Goal: Communication & Community: Answer question/provide support

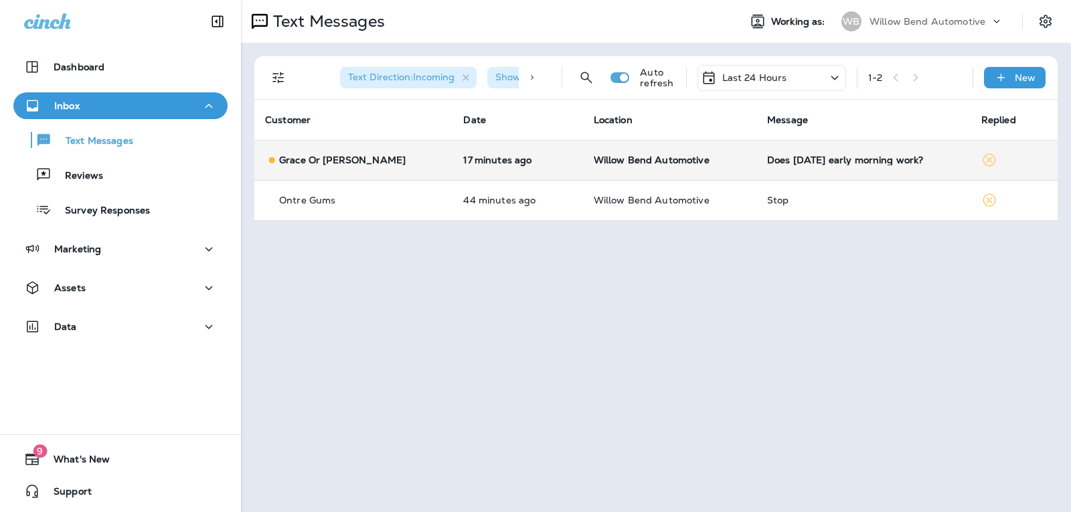
click at [799, 159] on div "Does [DATE] early morning work?" at bounding box center [863, 160] width 193 height 11
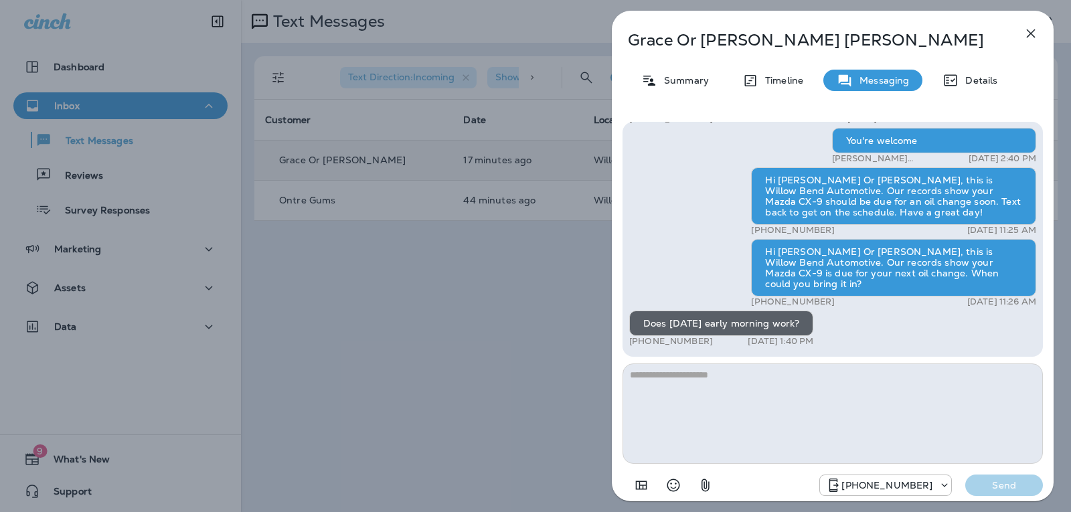
click at [710, 378] on textarea at bounding box center [833, 414] width 420 height 100
type textarea "**********"
click at [1011, 490] on p "Send" at bounding box center [1004, 485] width 56 height 12
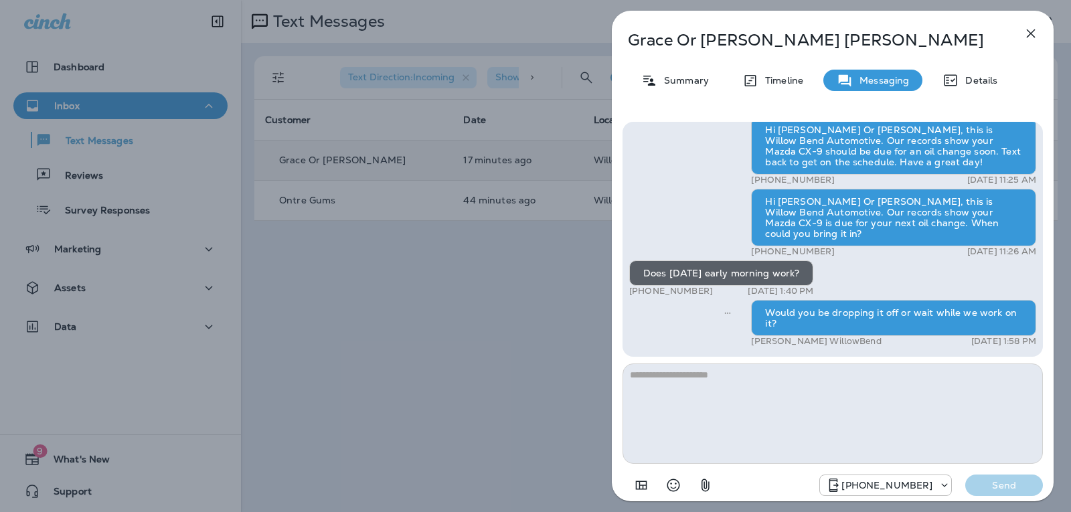
click at [1027, 26] on icon "button" at bounding box center [1031, 33] width 16 height 16
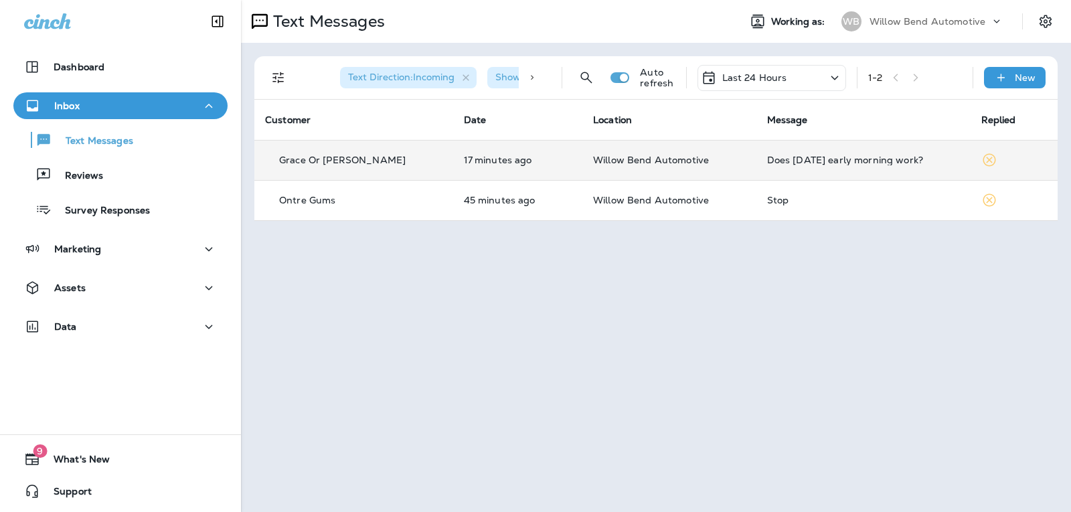
click at [763, 78] on p "Last 24 Hours" at bounding box center [754, 77] width 65 height 11
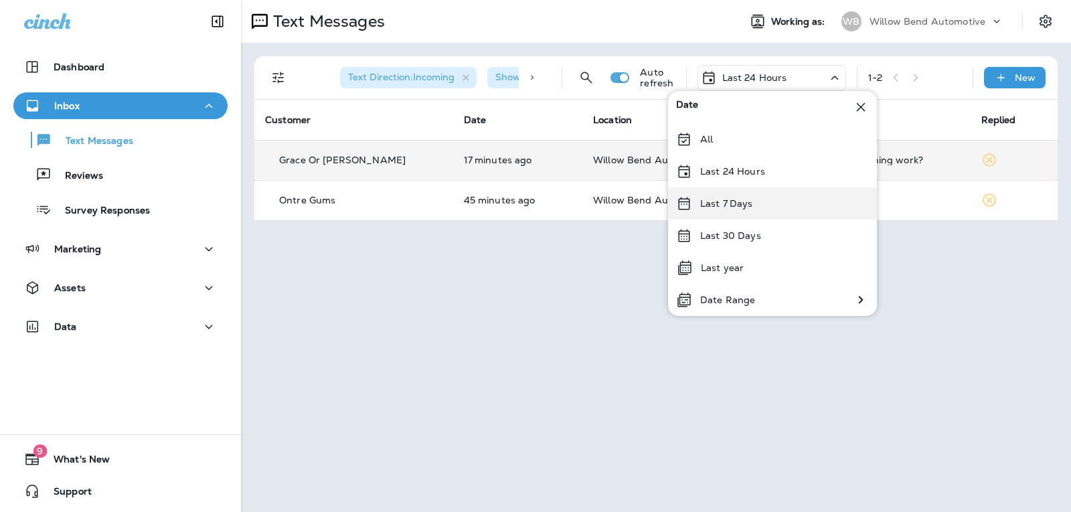
click at [763, 200] on div "Last 7 Days" at bounding box center [772, 203] width 209 height 32
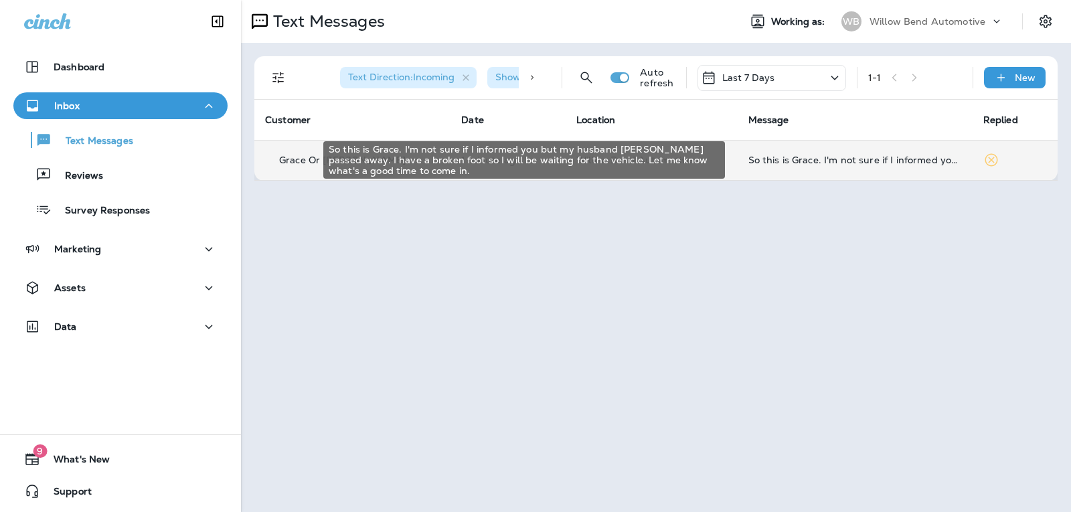
click at [845, 163] on div "So this is Grace. I'm not sure if I informed you but my husband [PERSON_NAME] p…" at bounding box center [855, 160] width 214 height 11
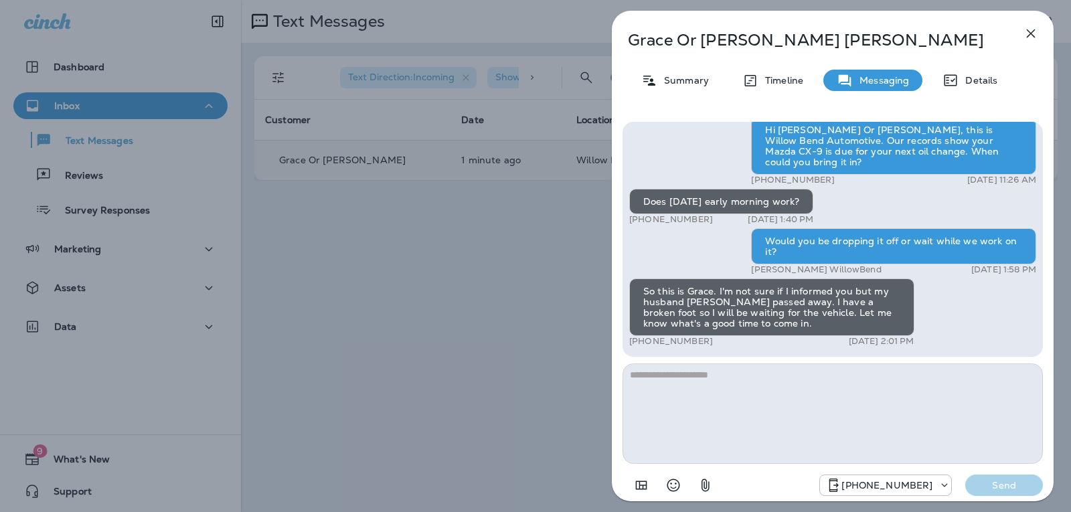
click at [667, 374] on textarea at bounding box center [833, 414] width 420 height 100
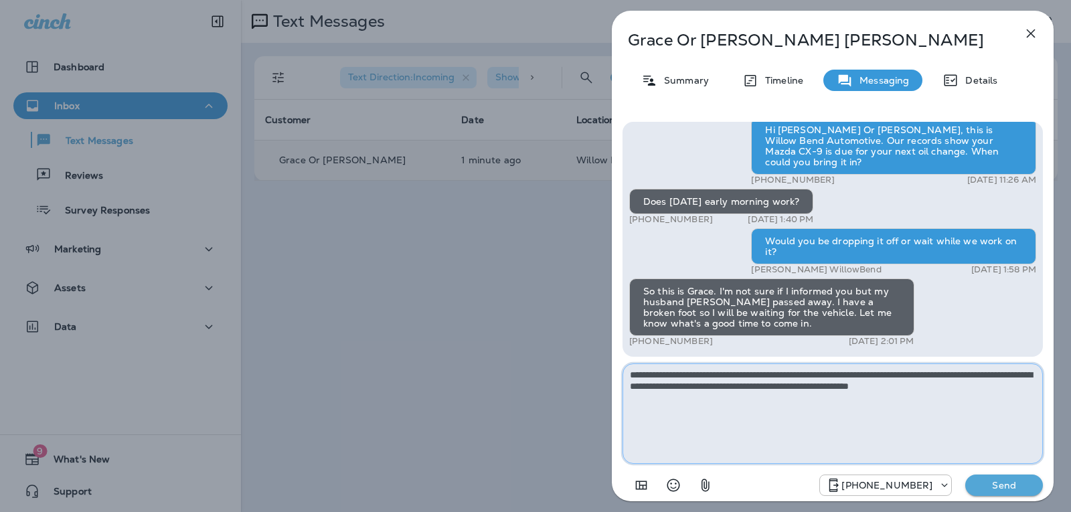
type textarea "**********"
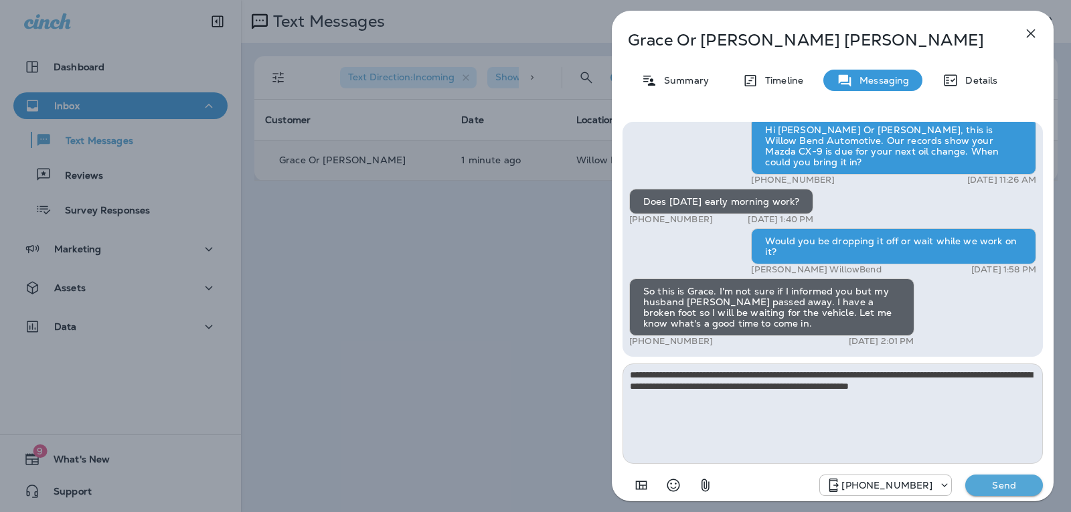
click at [999, 479] on p "Send" at bounding box center [1004, 485] width 56 height 12
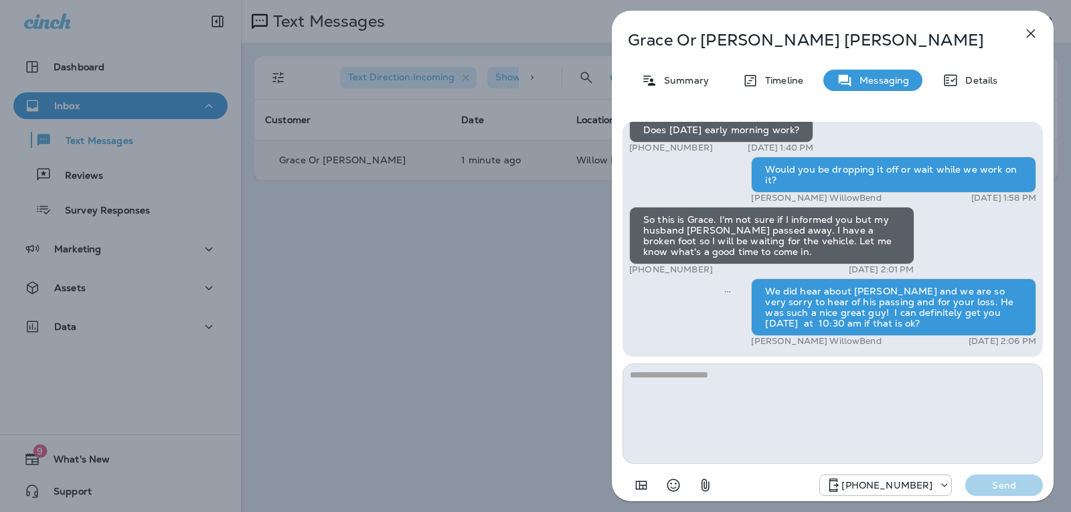
click at [1024, 20] on div "Grace Or [PERSON_NAME] Summary Timeline Messaging Details Hi [PERSON_NAME] Or […" at bounding box center [833, 260] width 442 height 499
click at [1031, 27] on icon "button" at bounding box center [1031, 33] width 16 height 16
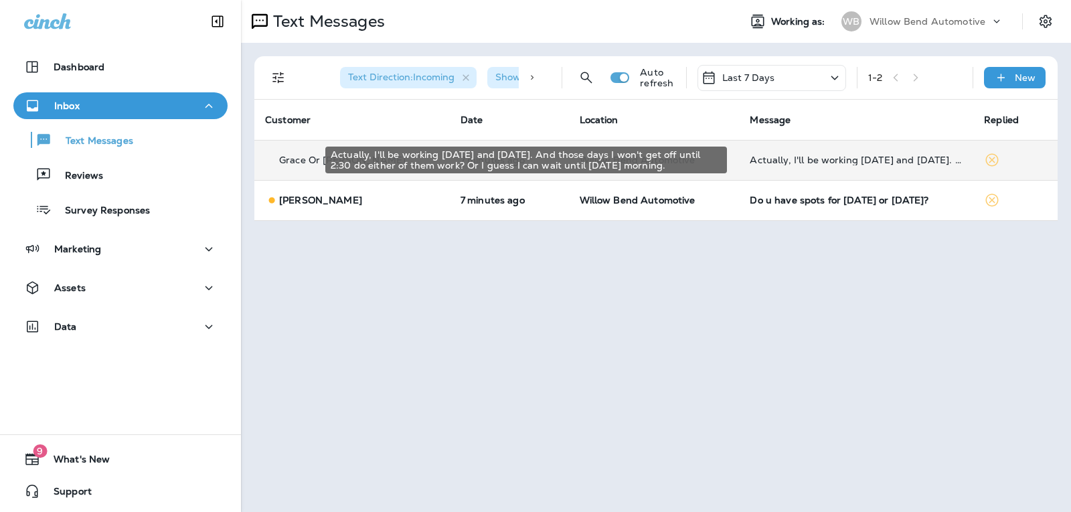
click at [859, 157] on div "Actually, I'll be working [DATE] and [DATE]. And those days I won't get off unt…" at bounding box center [856, 160] width 213 height 11
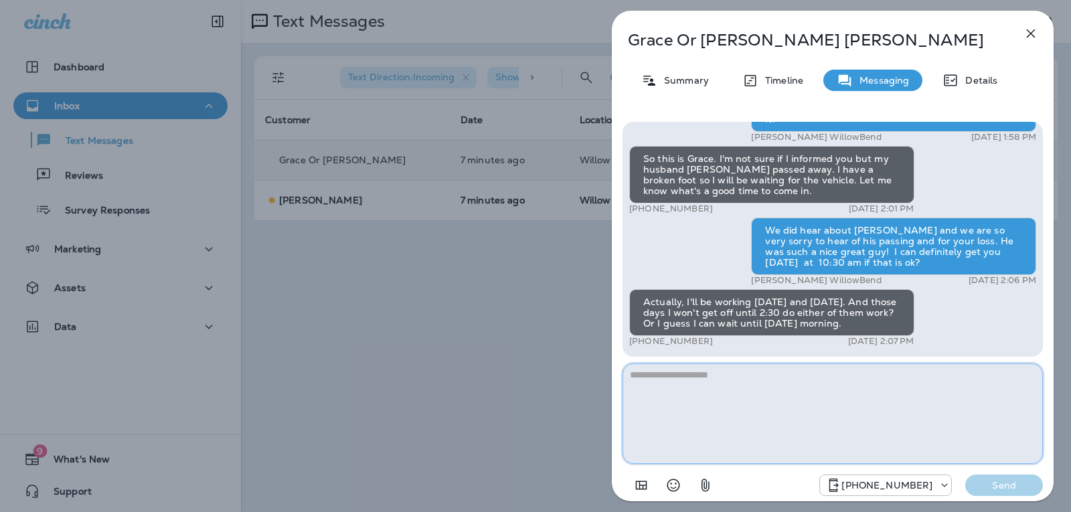
click at [705, 383] on textarea at bounding box center [833, 414] width 420 height 100
type textarea "*"
drag, startPoint x: 713, startPoint y: 384, endPoint x: 711, endPoint y: 378, distance: 7.0
click at [712, 380] on textarea "**********" at bounding box center [833, 414] width 420 height 100
type textarea "**********"
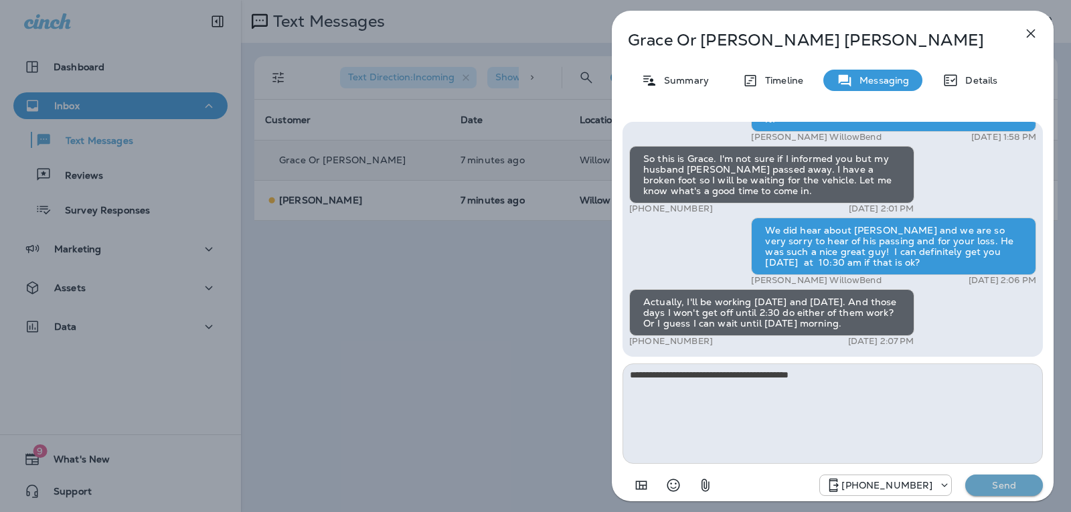
click at [1026, 480] on p "Send" at bounding box center [1004, 485] width 56 height 12
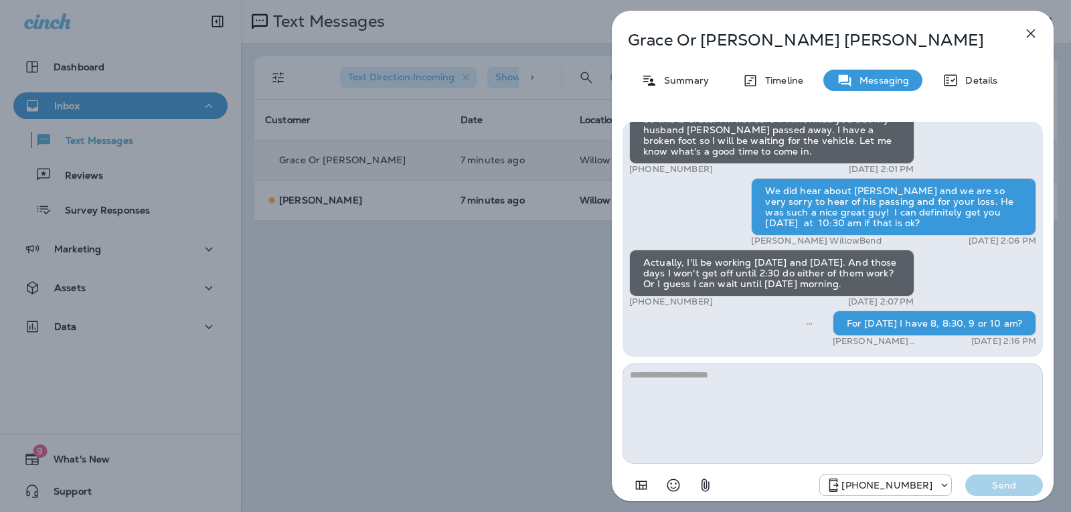
click at [1034, 35] on icon "button" at bounding box center [1031, 33] width 16 height 16
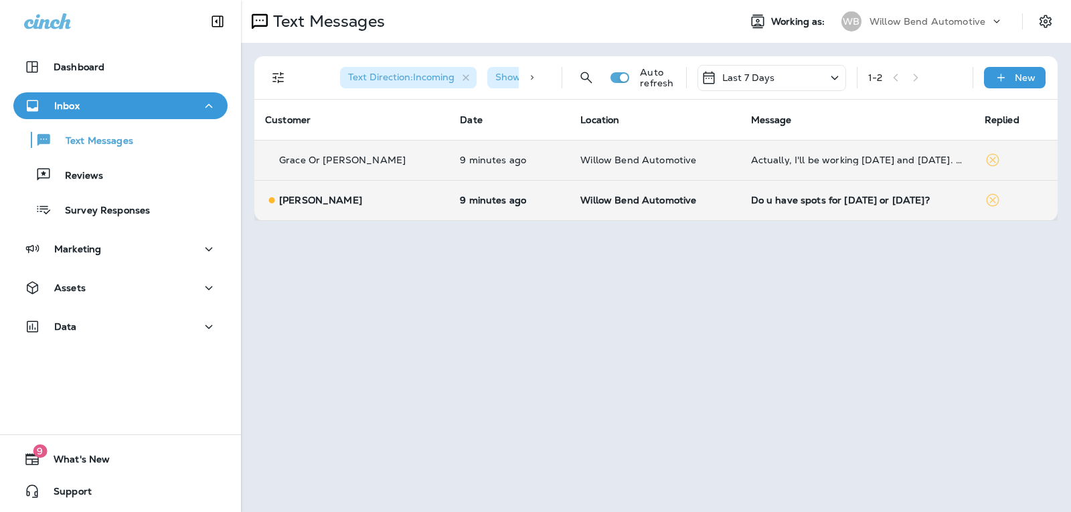
click at [796, 201] on div "Do u have spots for [DATE] or [DATE]?" at bounding box center [857, 200] width 212 height 11
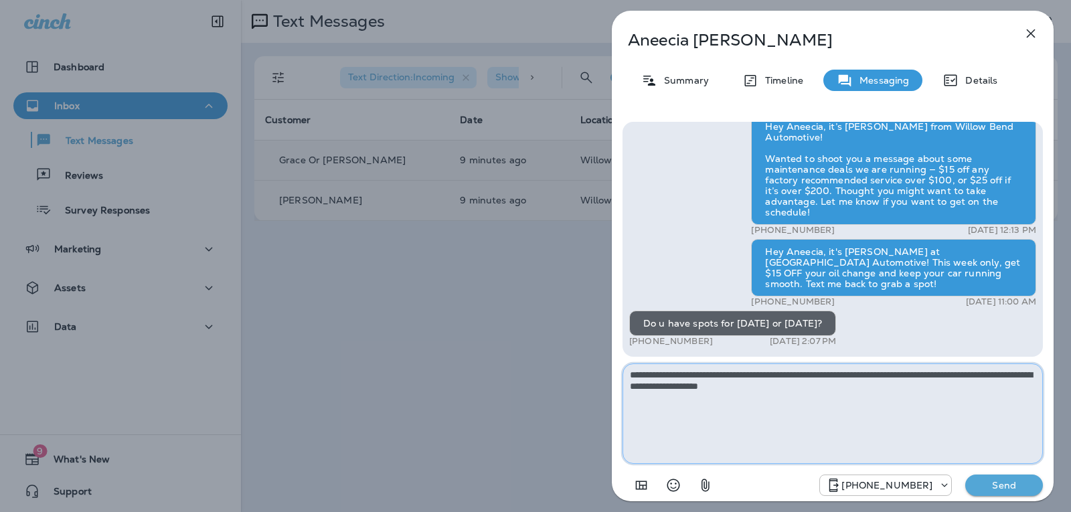
type textarea "**********"
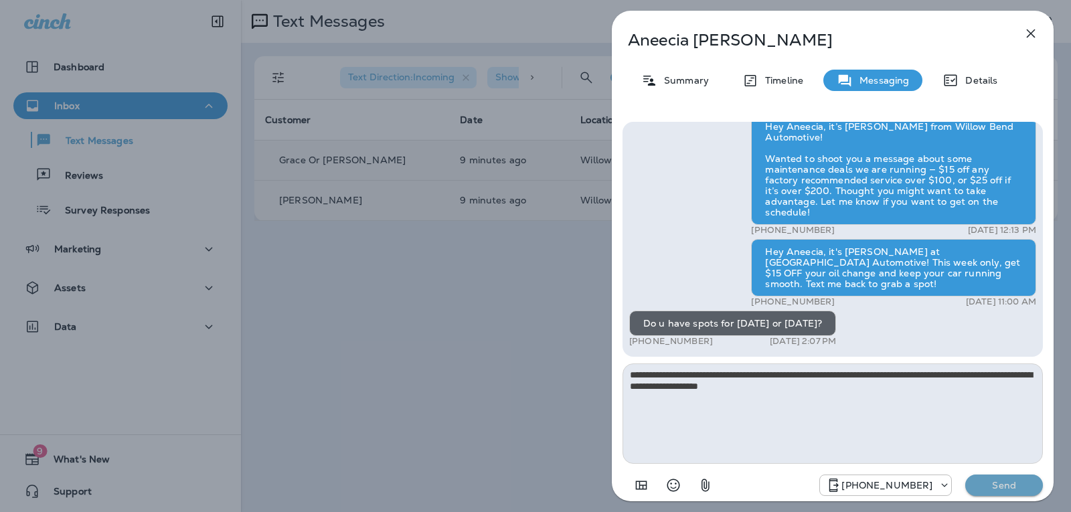
click at [1002, 491] on p "Send" at bounding box center [1004, 485] width 56 height 12
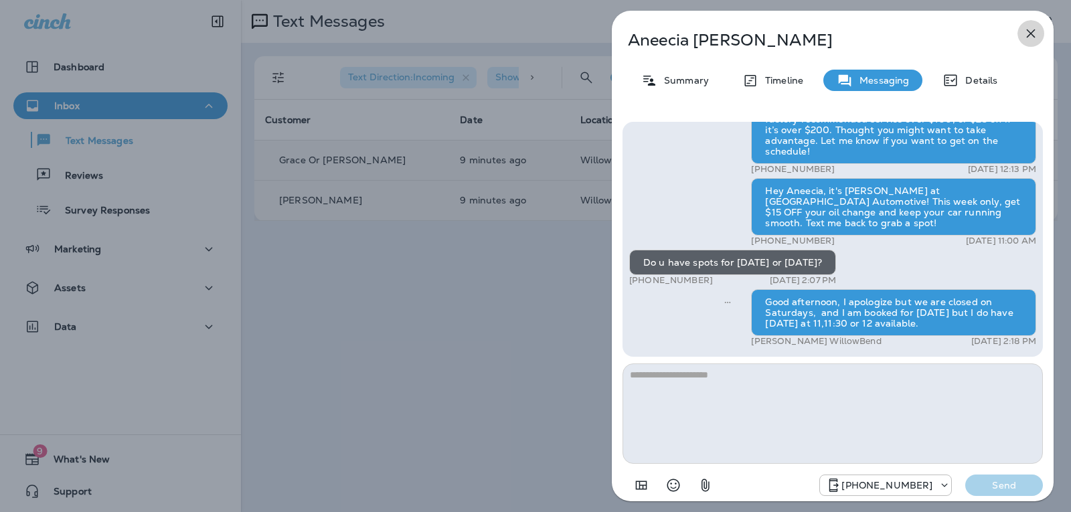
click at [1030, 37] on icon "button" at bounding box center [1031, 33] width 16 height 16
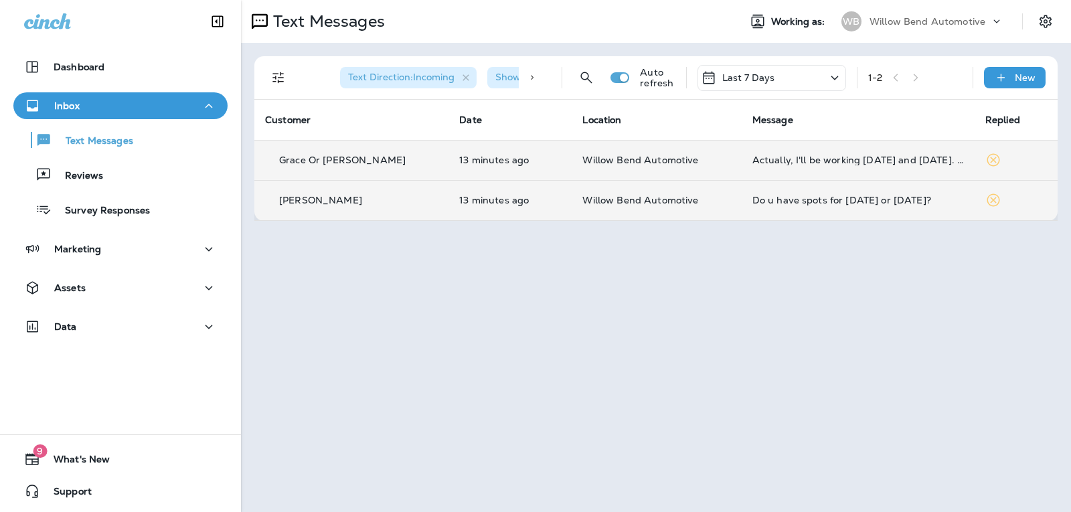
click at [774, 72] on div "Last 7 Days" at bounding box center [772, 78] width 149 height 26
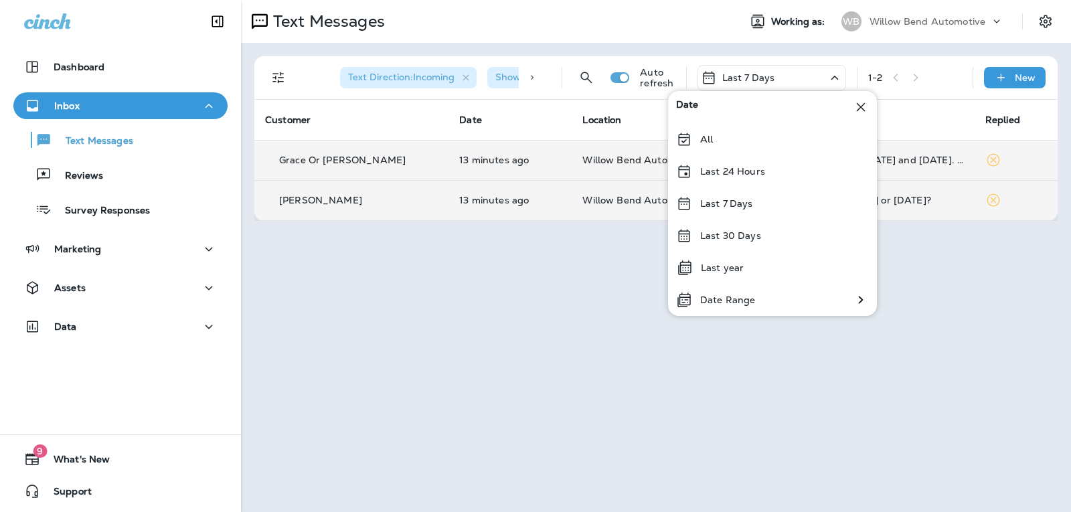
click at [771, 208] on div "Last 7 Days" at bounding box center [772, 203] width 209 height 32
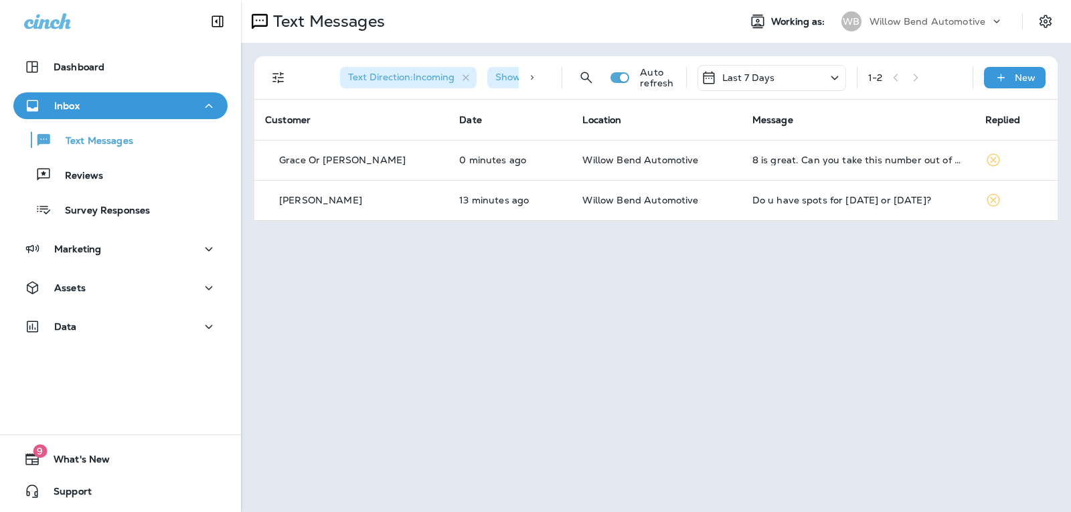
click at [764, 83] on p "Last 7 Days" at bounding box center [748, 77] width 53 height 11
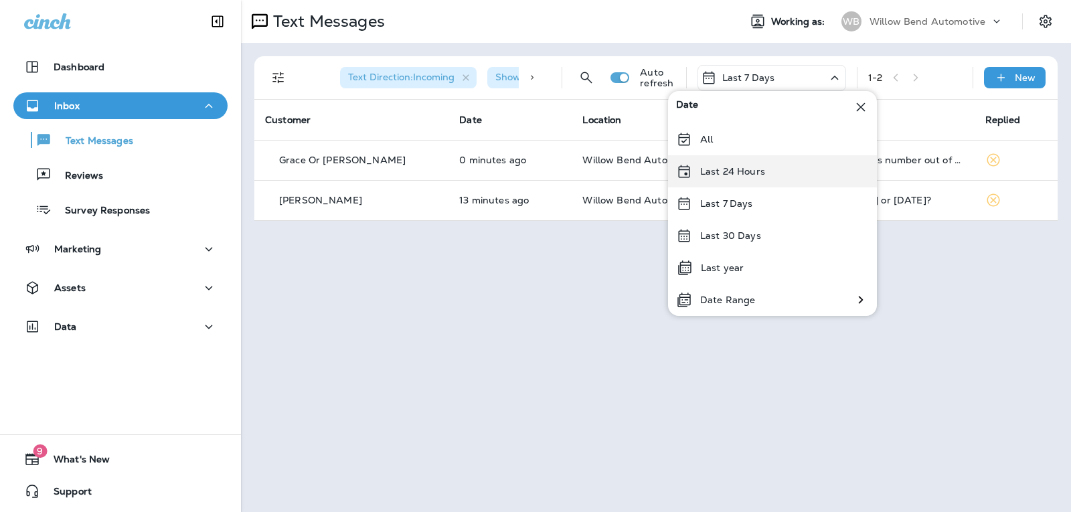
click at [752, 173] on p "Last 24 Hours" at bounding box center [732, 171] width 65 height 11
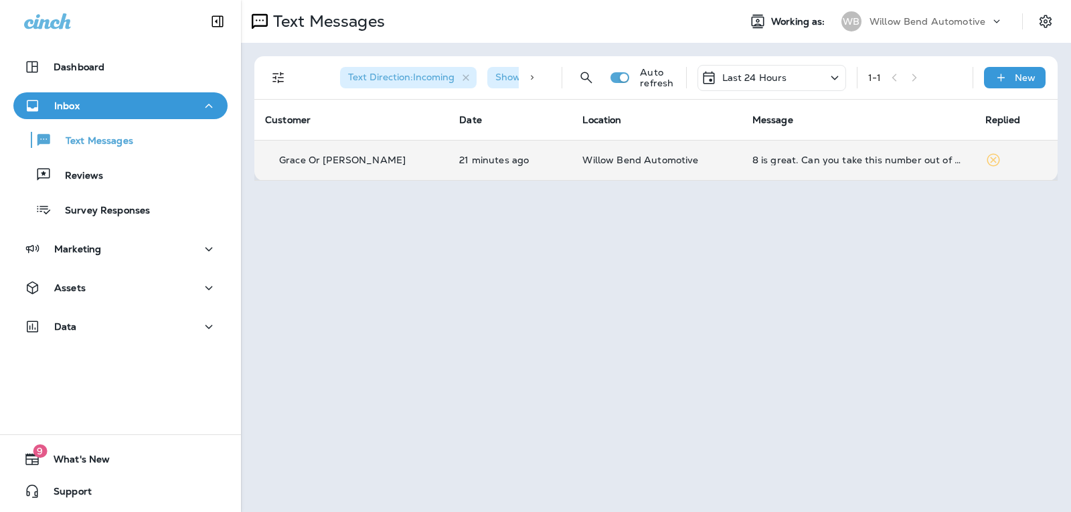
click at [752, 155] on div "8 is great. Can you take this number out of your system and just leave my numbe…" at bounding box center [858, 160] width 212 height 11
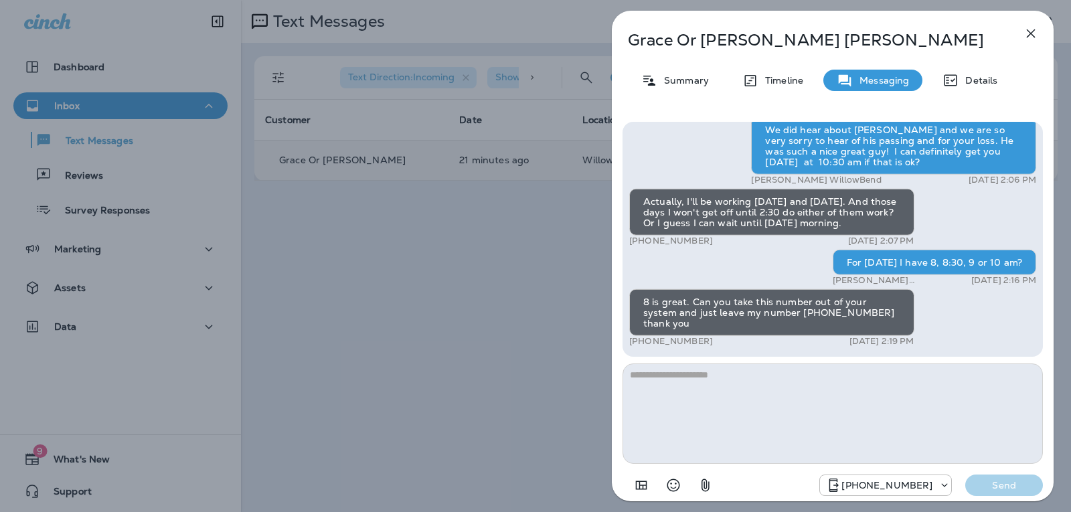
click at [706, 396] on textarea at bounding box center [833, 414] width 420 height 100
type textarea "*"
type textarea "**********"
click at [1014, 488] on p "Send" at bounding box center [1004, 485] width 56 height 12
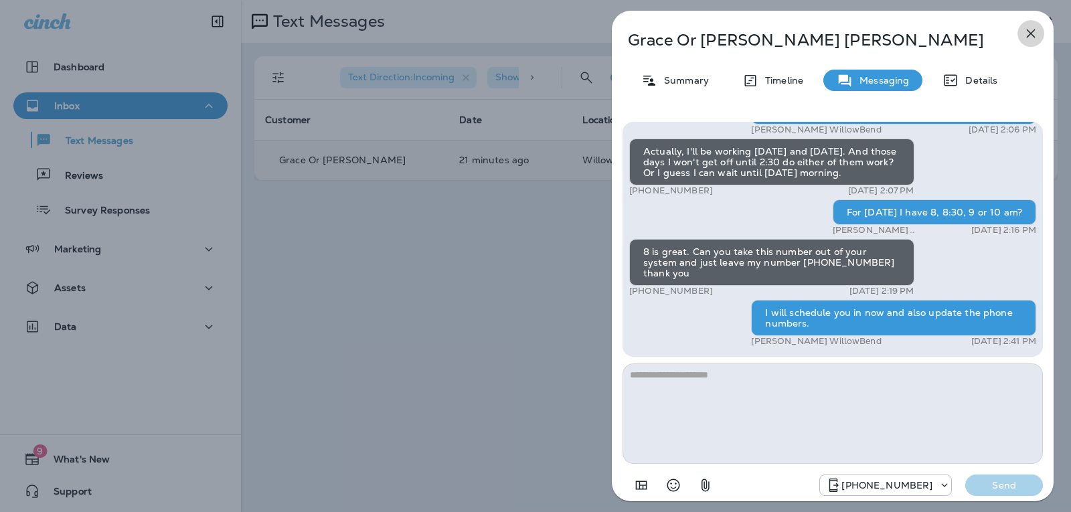
click at [1032, 33] on icon "button" at bounding box center [1031, 33] width 9 height 9
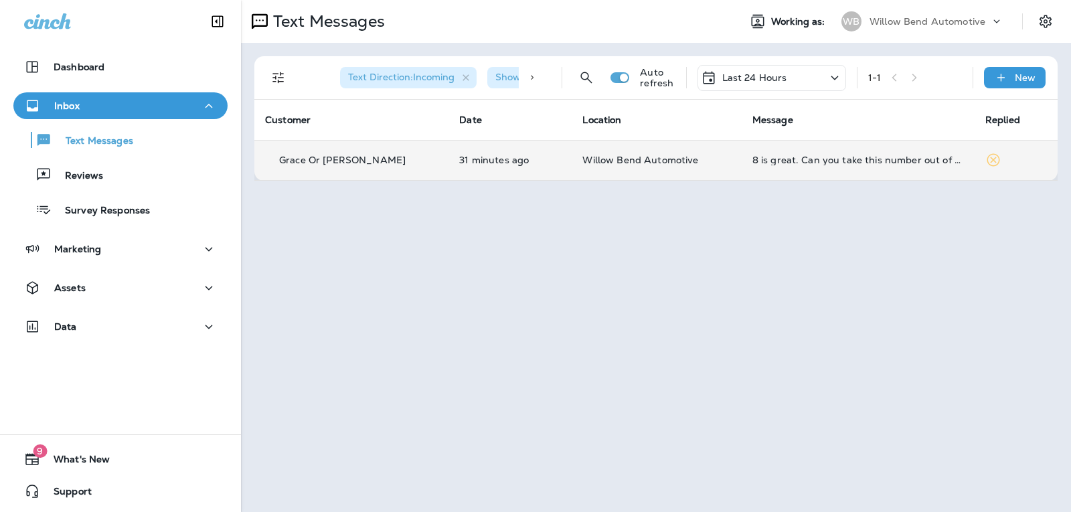
click at [775, 70] on div "Last 24 Hours" at bounding box center [744, 78] width 86 height 16
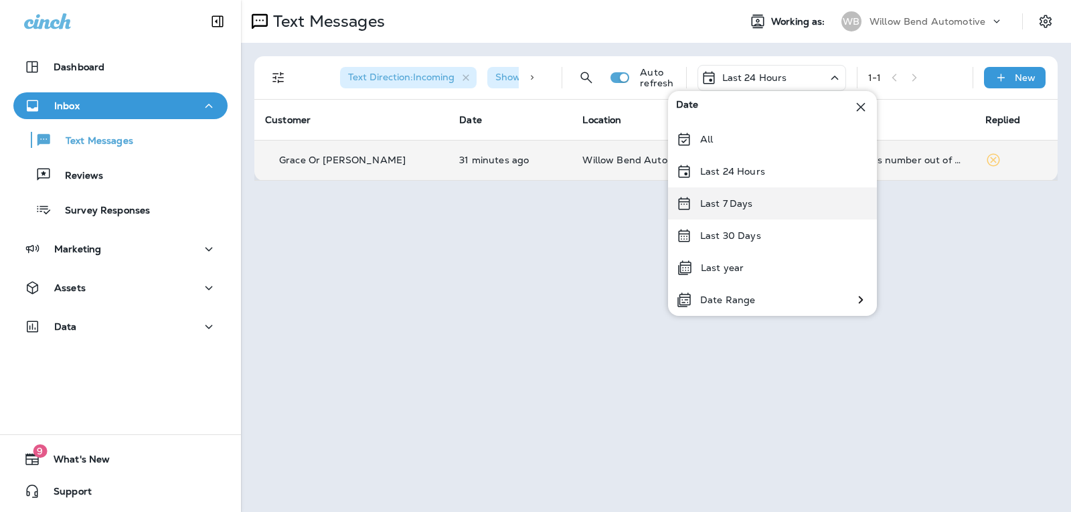
click at [769, 206] on div "Last 7 Days" at bounding box center [772, 203] width 209 height 32
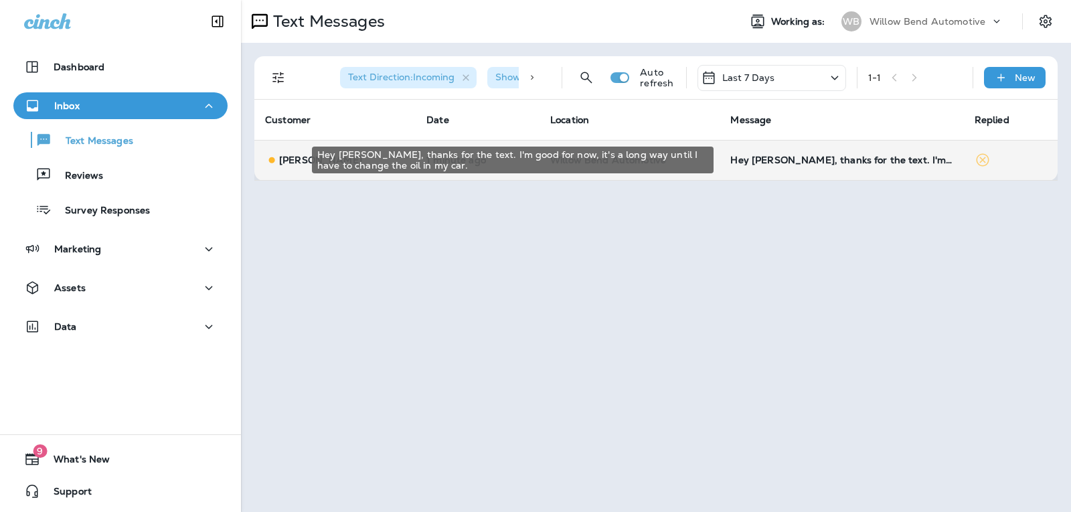
click at [882, 159] on div "Hey [PERSON_NAME], thanks for the text. I'm good for now, it's a long way until…" at bounding box center [841, 160] width 222 height 11
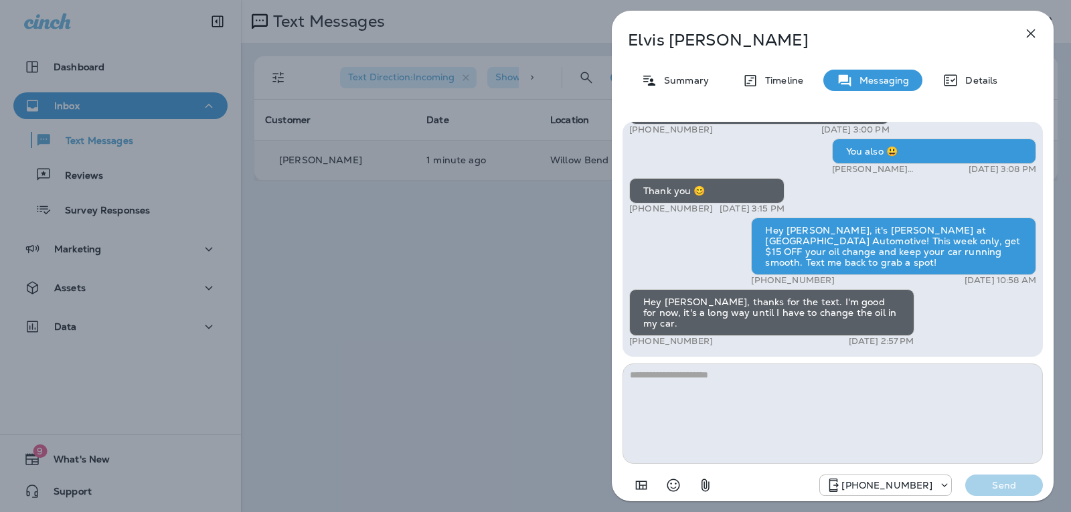
click at [732, 379] on textarea at bounding box center [833, 414] width 420 height 100
type textarea "*"
click at [673, 485] on icon "Select an emoji" at bounding box center [673, 485] width 16 height 16
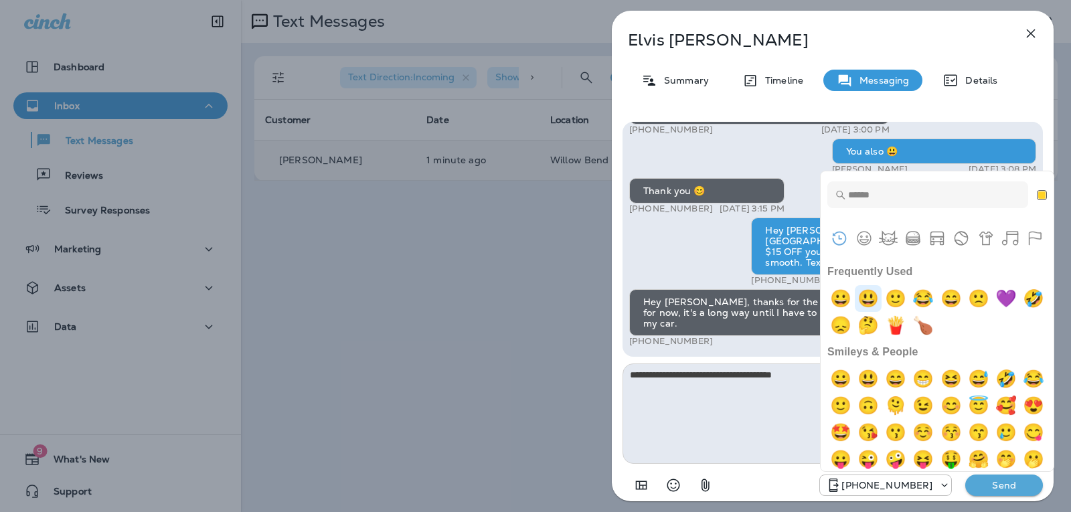
click at [867, 290] on img "smiley" at bounding box center [868, 298] width 27 height 27
type textarea "**********"
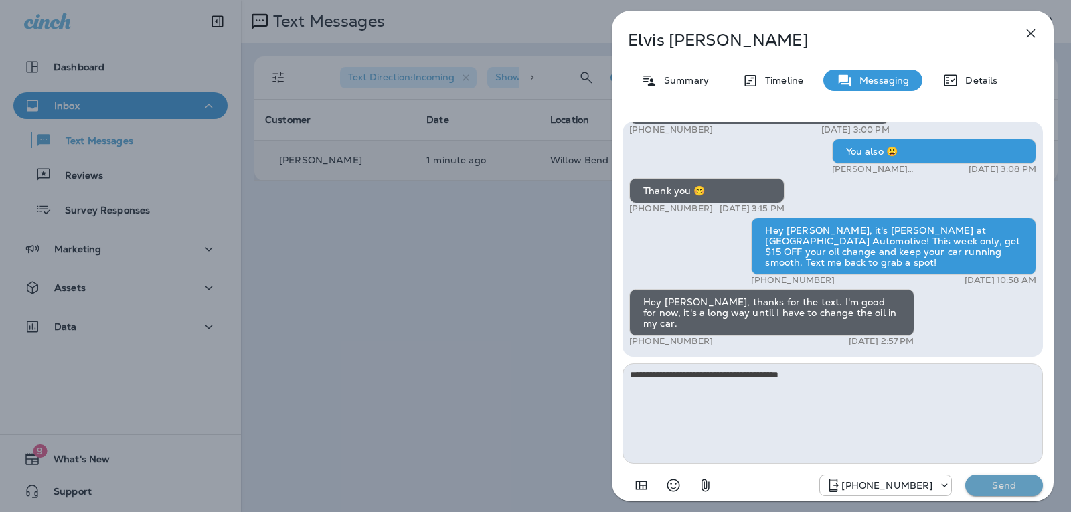
click at [989, 480] on p "Send" at bounding box center [1004, 485] width 56 height 12
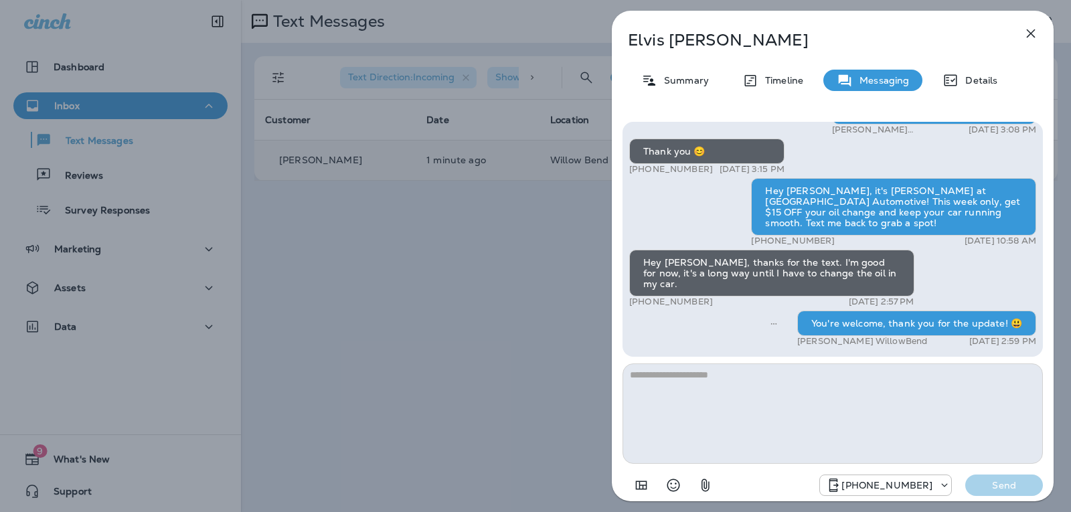
click at [1028, 39] on icon "button" at bounding box center [1031, 33] width 16 height 16
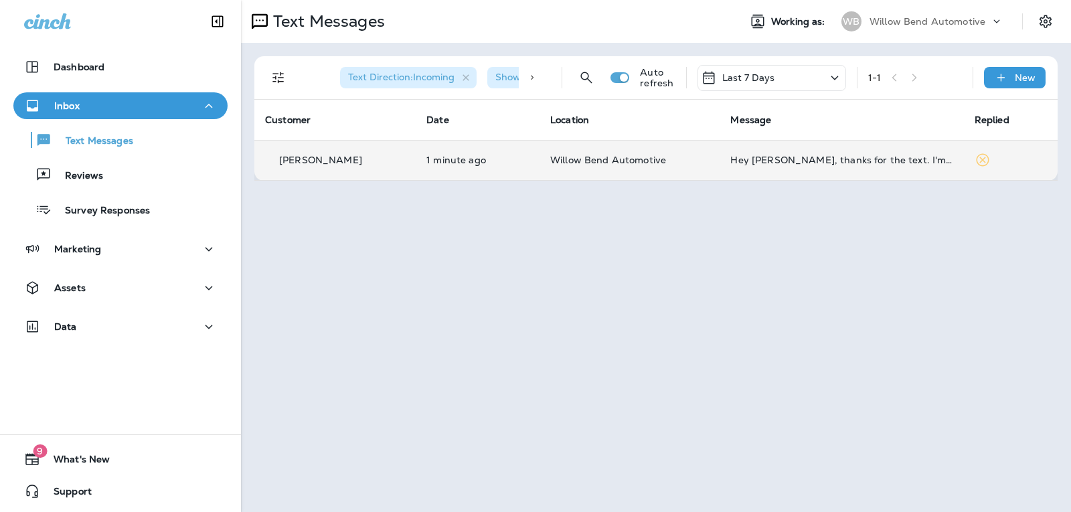
click at [747, 76] on p "Last 7 Days" at bounding box center [748, 77] width 53 height 11
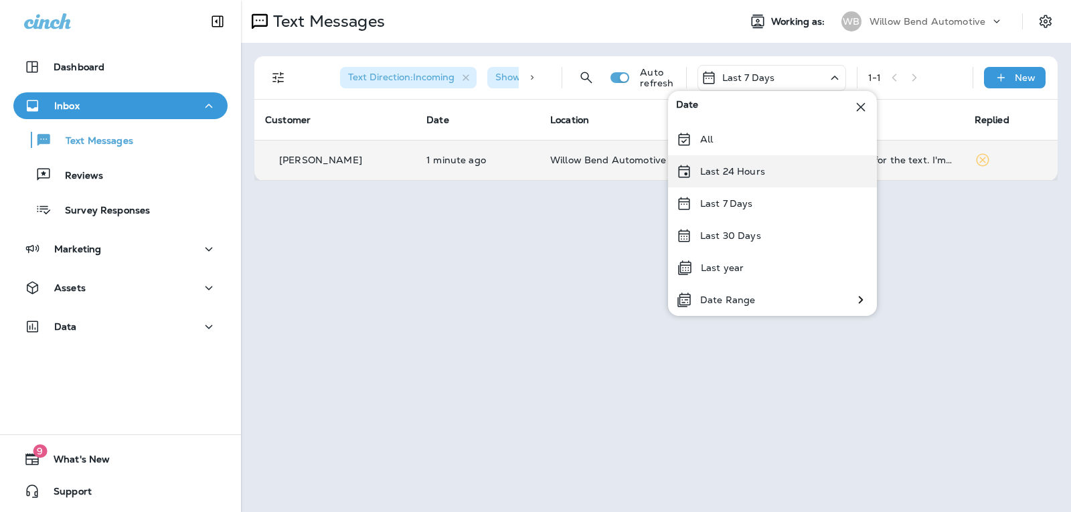
click at [732, 166] on p "Last 24 Hours" at bounding box center [732, 171] width 65 height 11
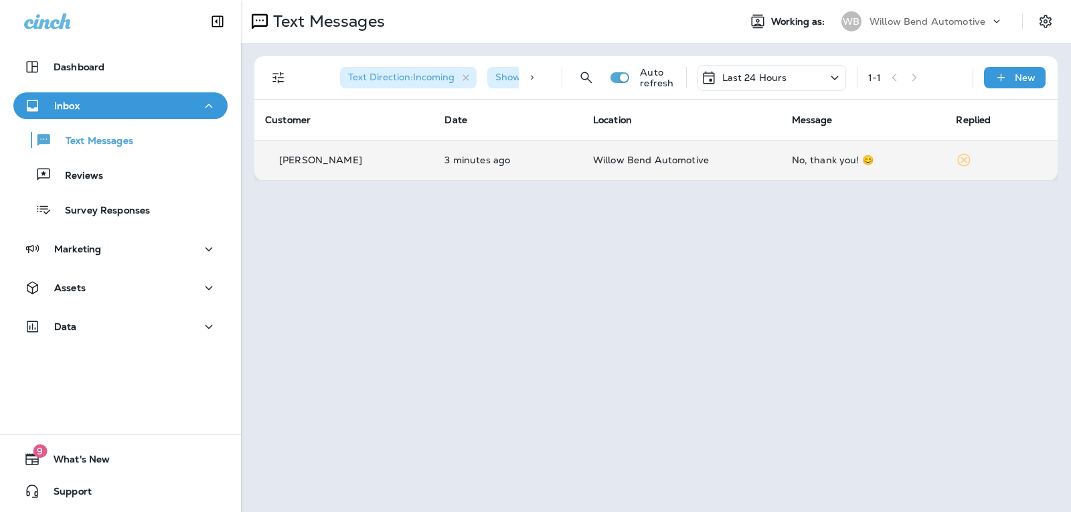
click at [923, 167] on td "No, thank you! 😊" at bounding box center [863, 160] width 165 height 40
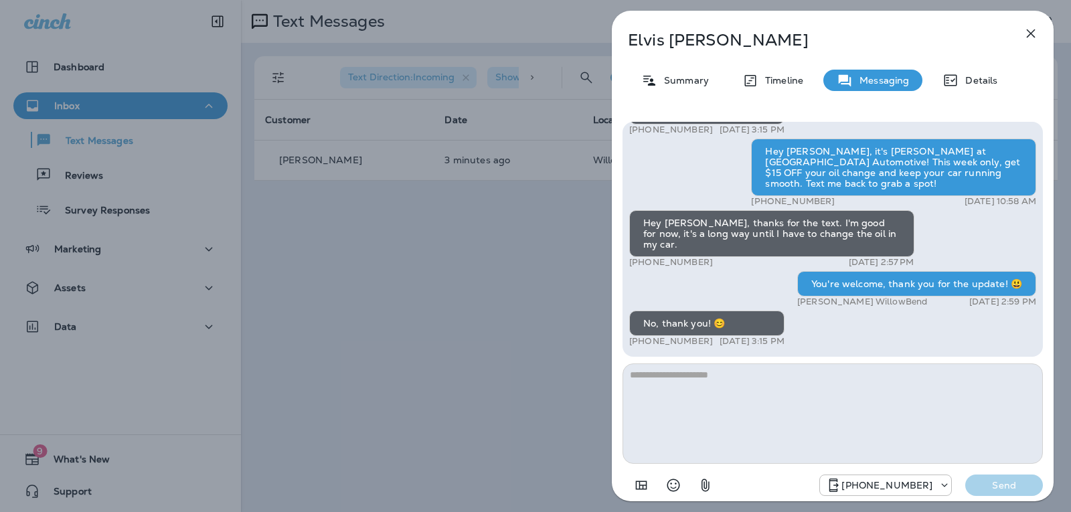
click at [707, 386] on textarea at bounding box center [833, 414] width 420 height 100
click at [1032, 26] on icon "button" at bounding box center [1031, 33] width 16 height 16
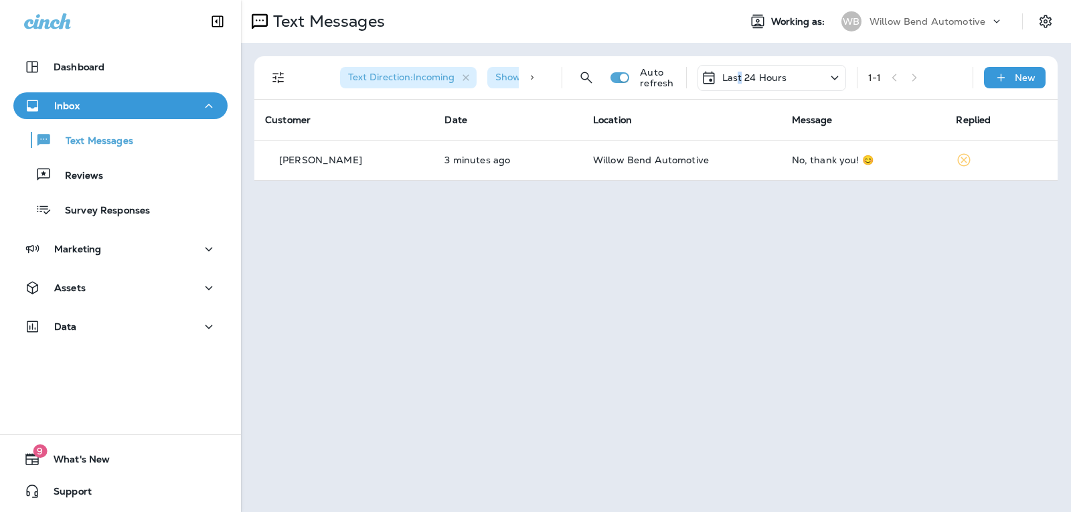
click at [740, 77] on p "Last 24 Hours" at bounding box center [754, 77] width 65 height 11
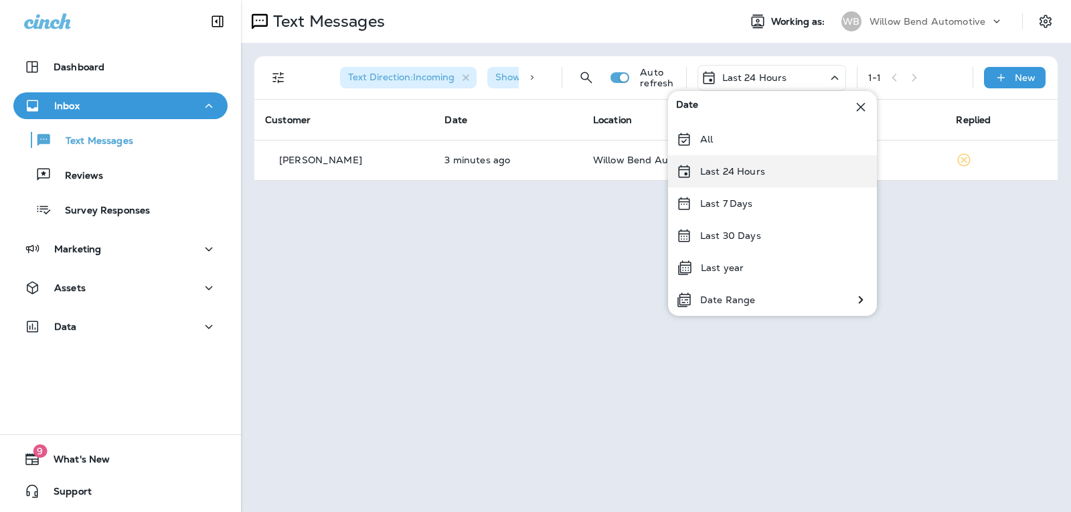
click at [738, 169] on p "Last 24 Hours" at bounding box center [732, 171] width 65 height 11
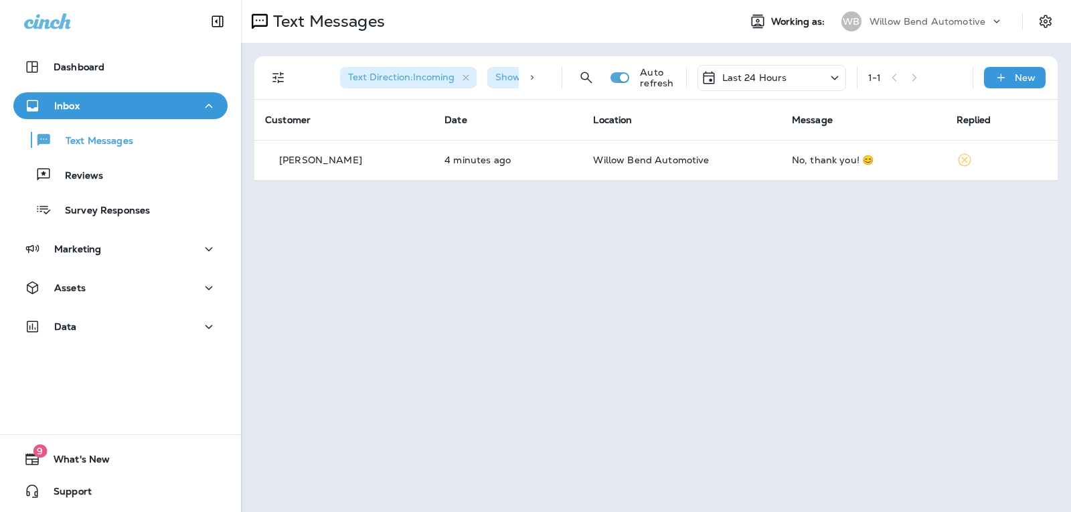
click at [807, 81] on div "Last 24 Hours" at bounding box center [772, 78] width 149 height 26
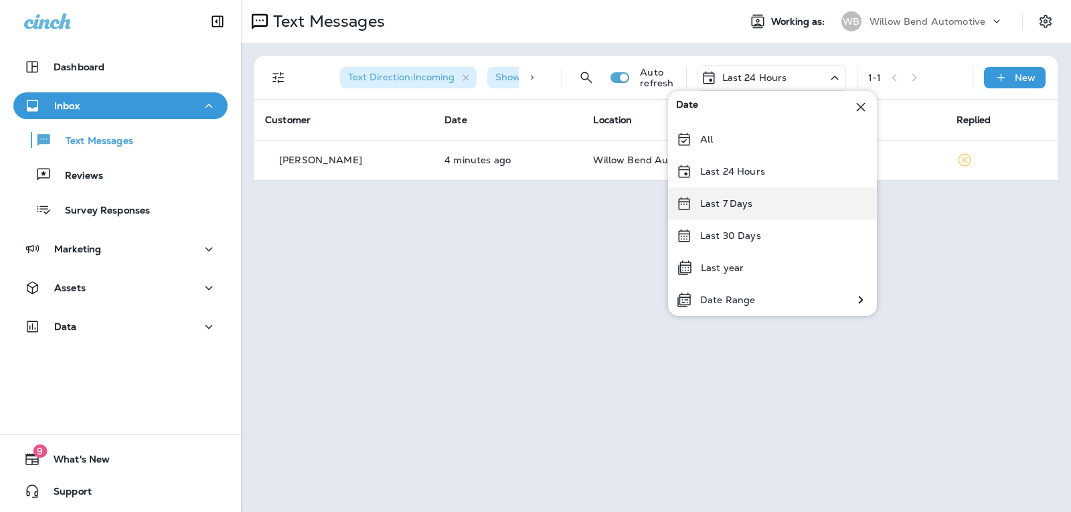
click at [728, 202] on p "Last 7 Days" at bounding box center [726, 203] width 53 height 11
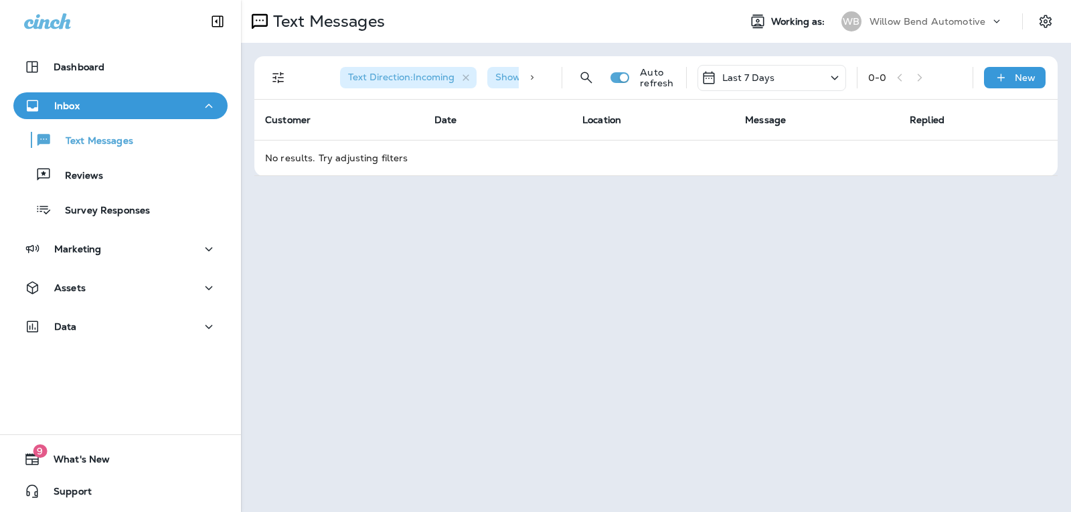
click at [136, 107] on div "Inbox" at bounding box center [120, 106] width 193 height 17
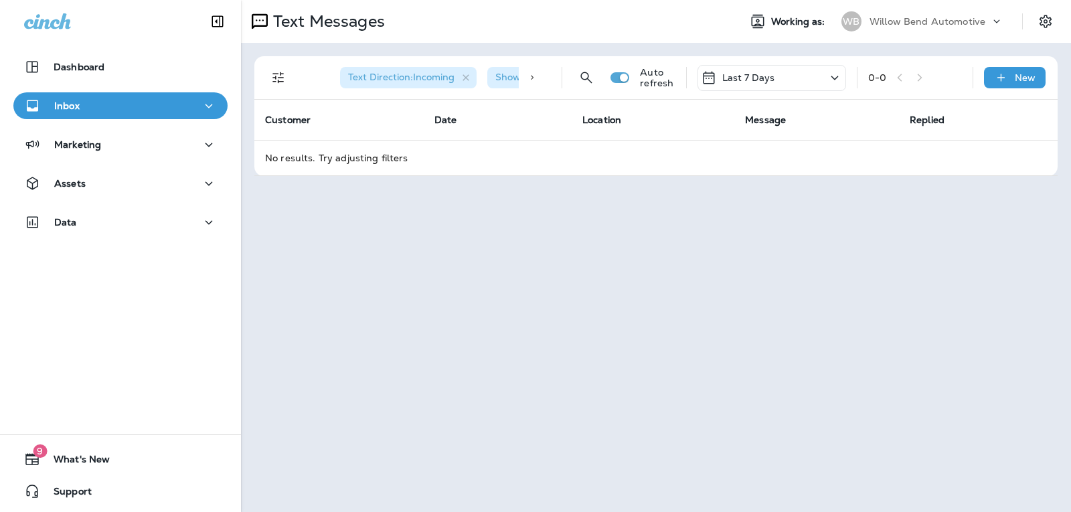
click at [154, 107] on div "Inbox" at bounding box center [120, 106] width 193 height 17
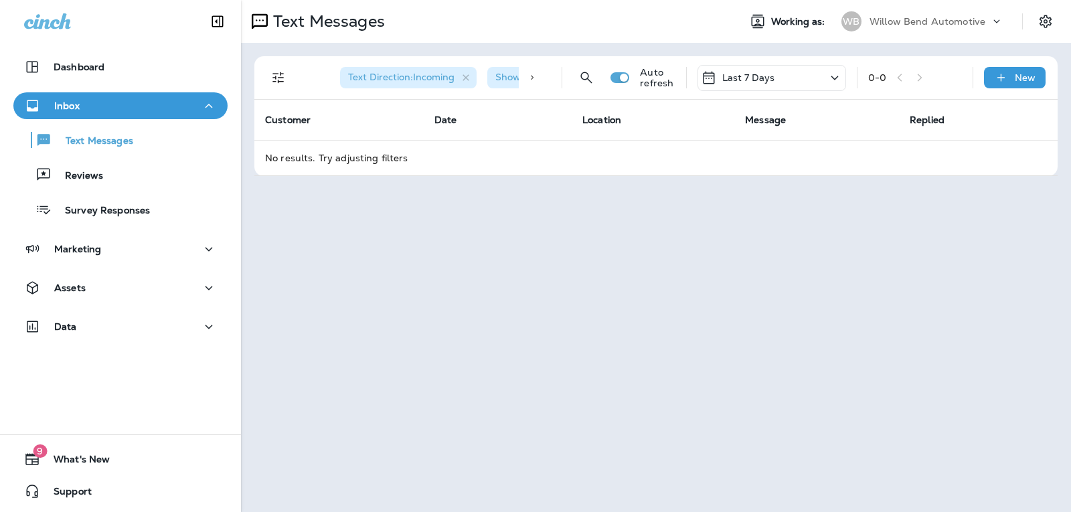
click at [785, 70] on div "Last 7 Days" at bounding box center [772, 78] width 149 height 26
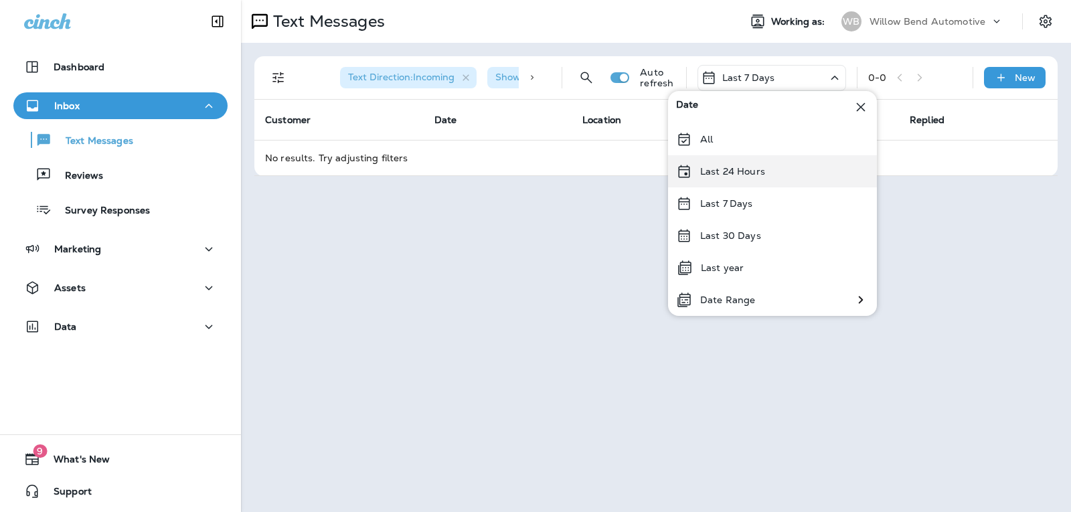
click at [780, 179] on div "Last 24 Hours" at bounding box center [772, 171] width 209 height 32
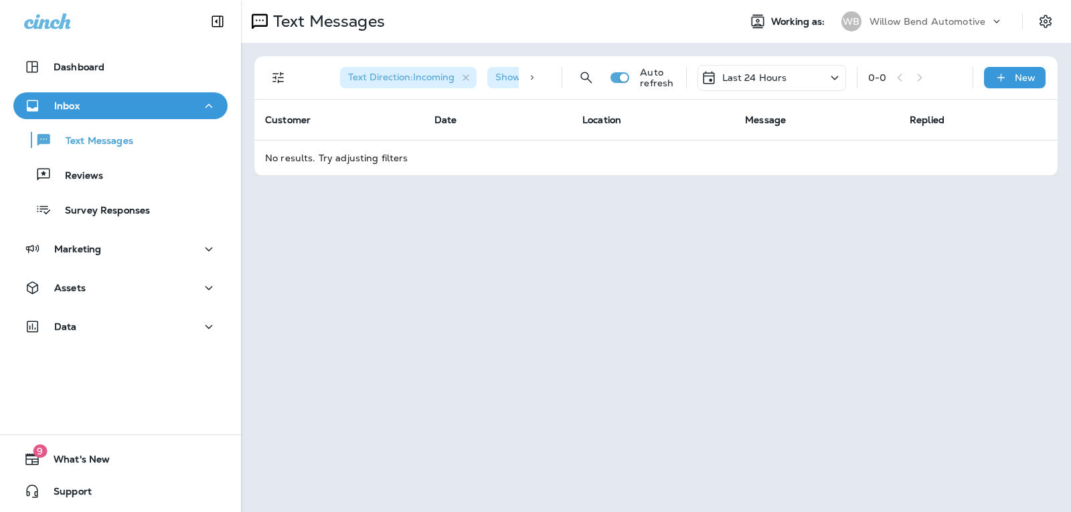
click at [784, 78] on p "Last 24 Hours" at bounding box center [754, 77] width 65 height 11
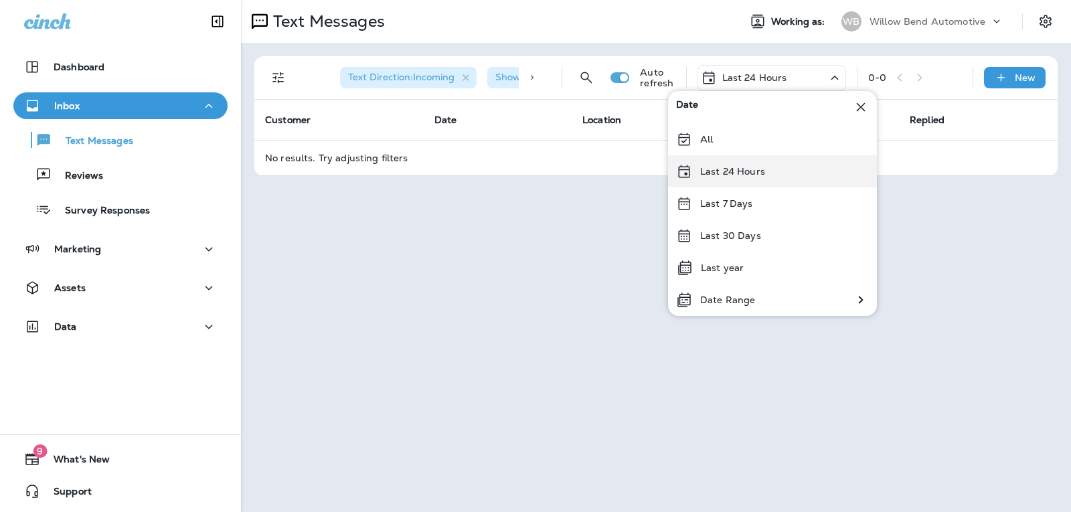
click at [779, 177] on div "Last 24 Hours" at bounding box center [772, 171] width 209 height 32
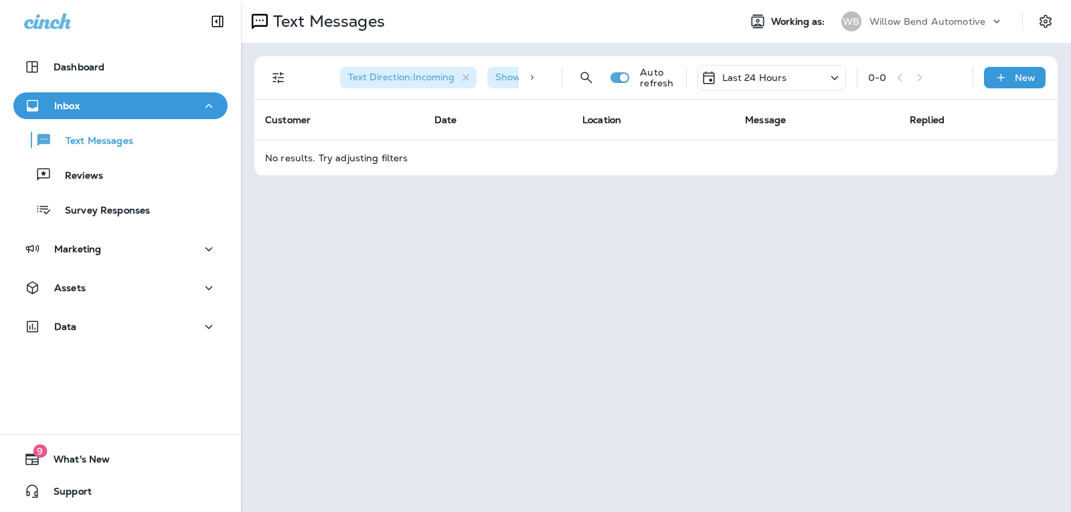
click at [775, 80] on p "Last 24 Hours" at bounding box center [754, 77] width 65 height 11
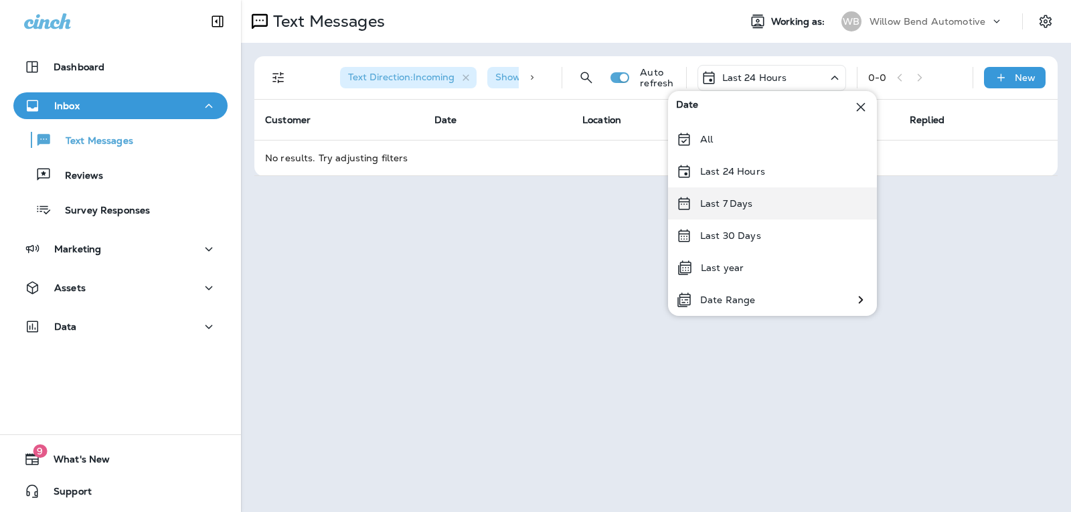
click at [768, 203] on div "Last 7 Days" at bounding box center [772, 203] width 209 height 32
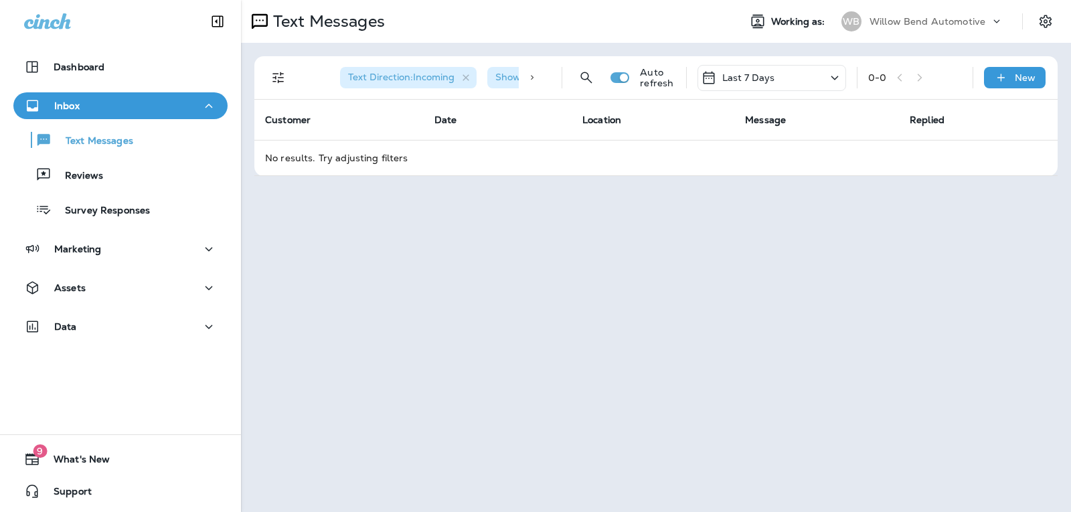
click at [752, 72] on p "Last 7 Days" at bounding box center [748, 77] width 53 height 11
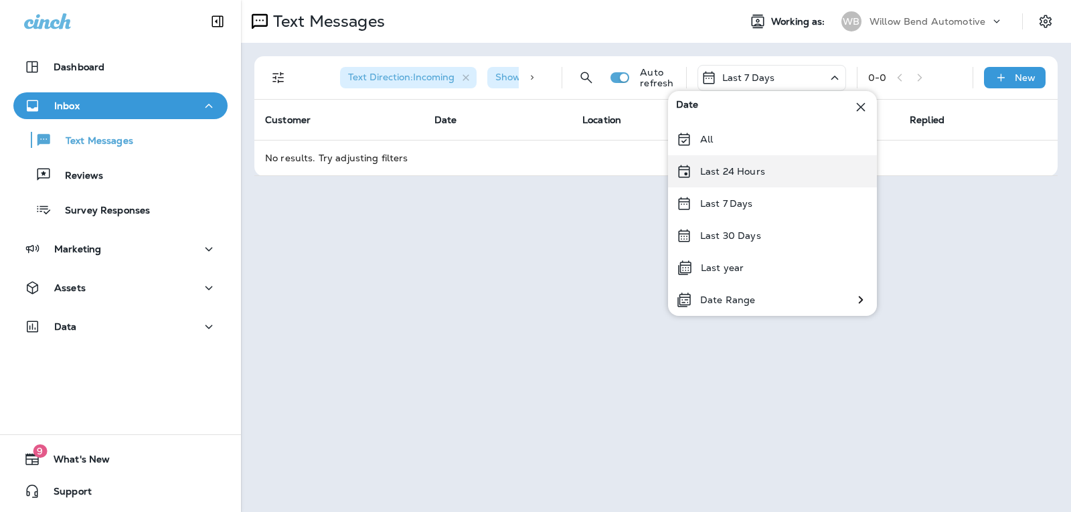
click at [741, 166] on p "Last 24 Hours" at bounding box center [732, 171] width 65 height 11
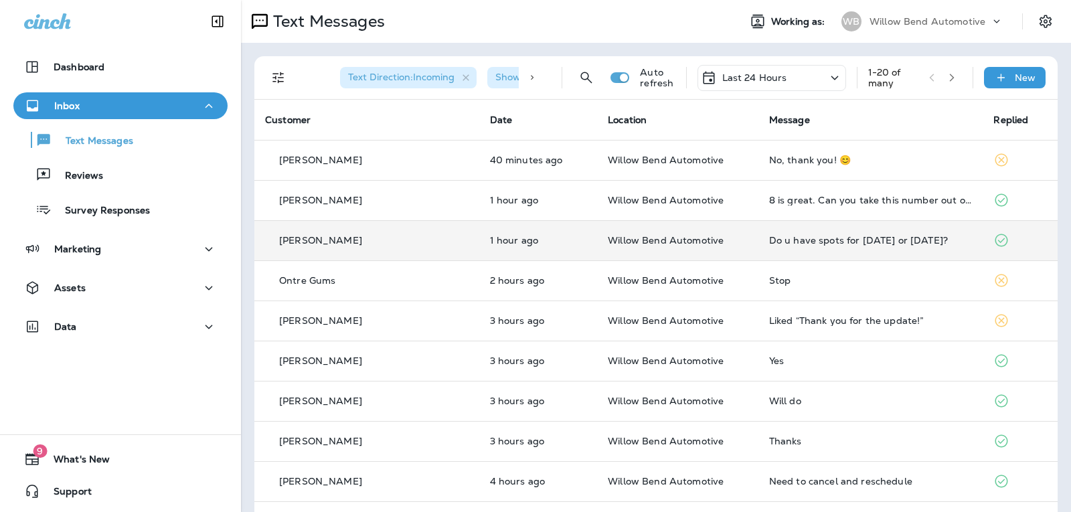
click at [861, 244] on div "Do u have spots for [DATE] or [DATE]?" at bounding box center [871, 240] width 204 height 11
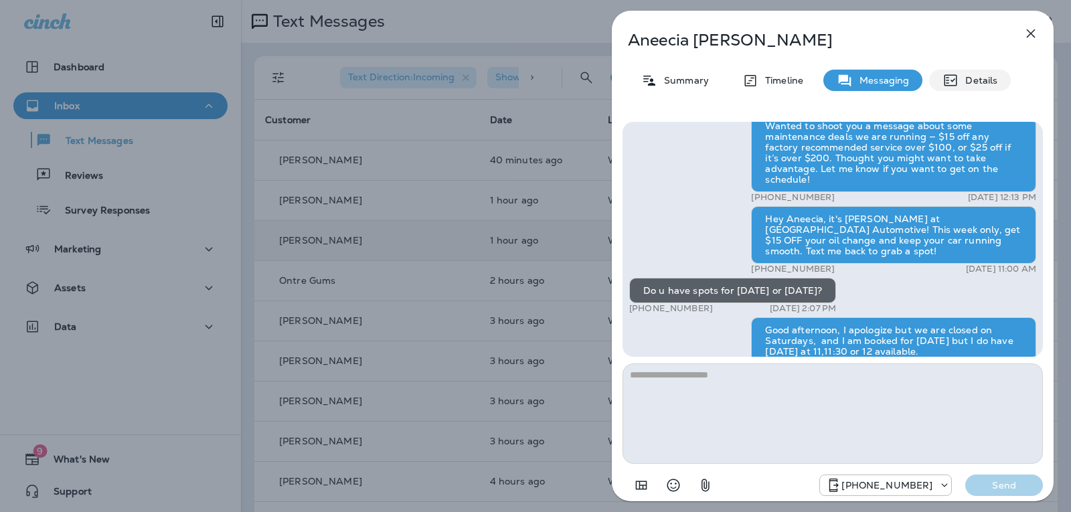
scroll to position [-44, 0]
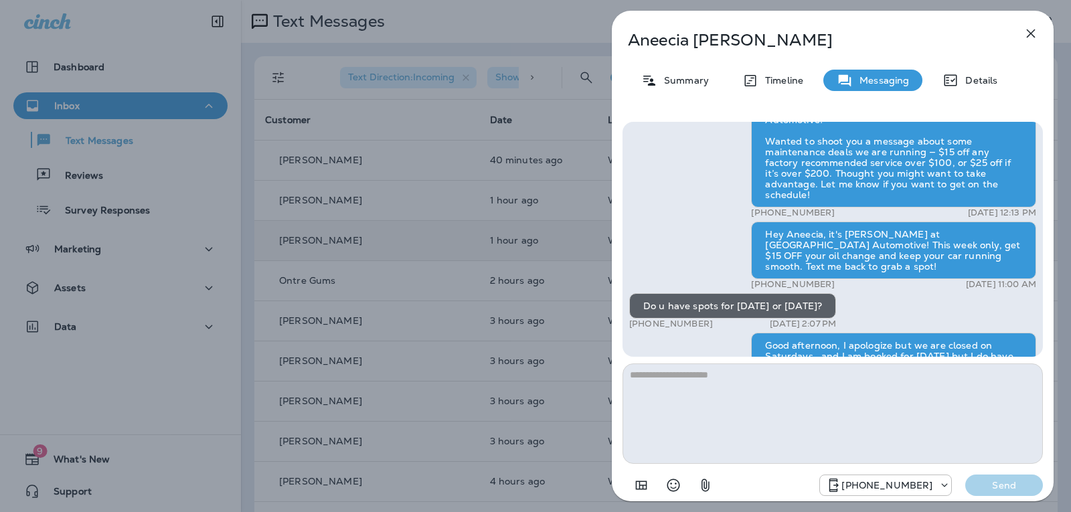
click at [1030, 33] on icon "button" at bounding box center [1031, 33] width 16 height 16
